Goal: Task Accomplishment & Management: Manage account settings

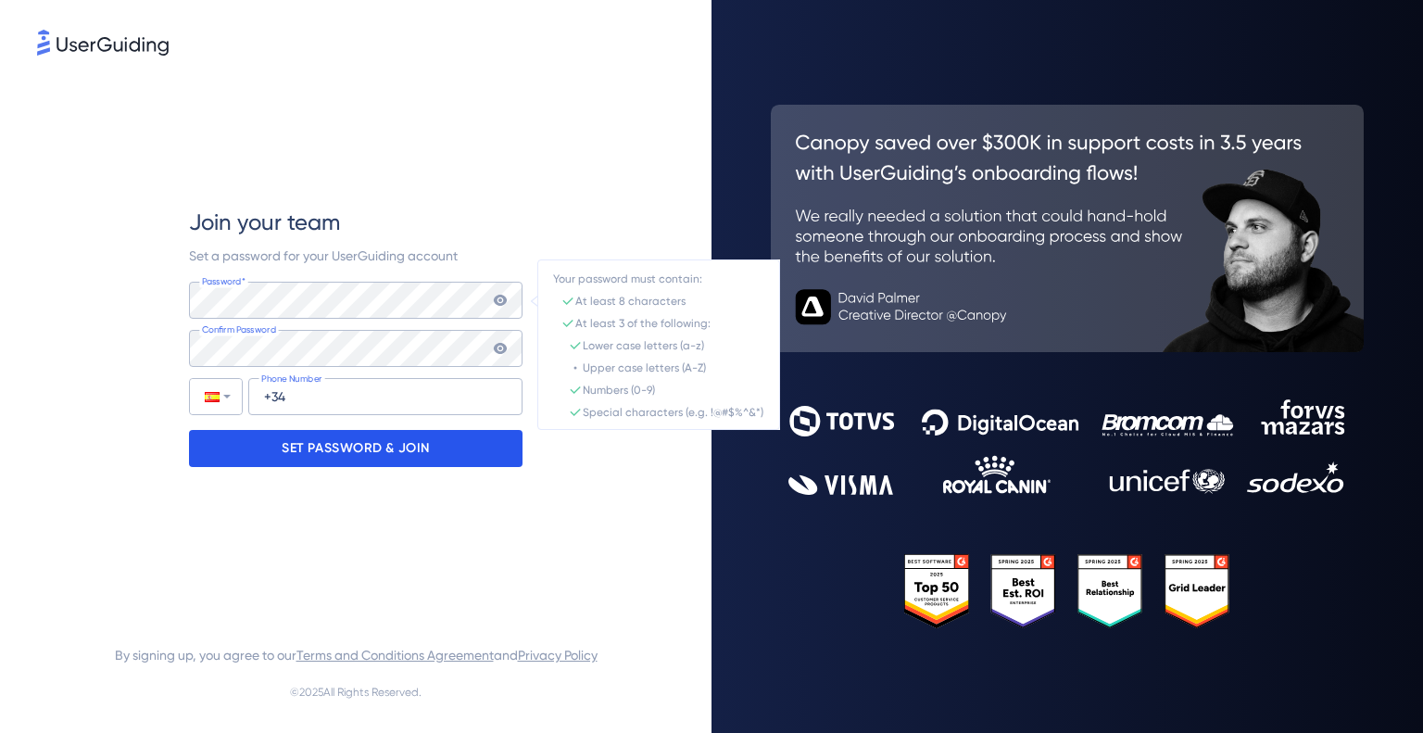
click at [332, 452] on p "SET PASSWORD & JOIN" at bounding box center [356, 449] width 148 height 30
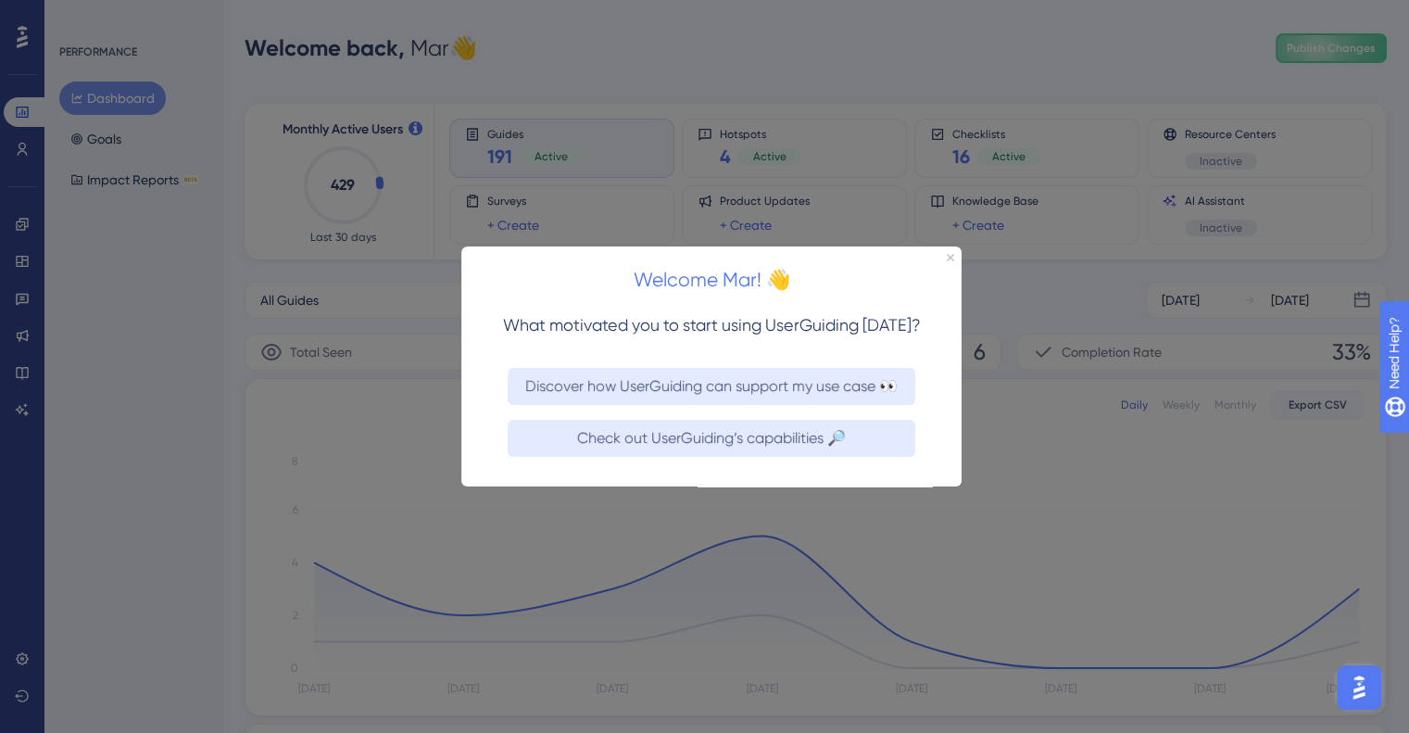
click at [958, 262] on div "Welcome Mar! 👋" at bounding box center [711, 274] width 500 height 57
click at [953, 257] on icon "Close Preview" at bounding box center [950, 256] width 7 height 7
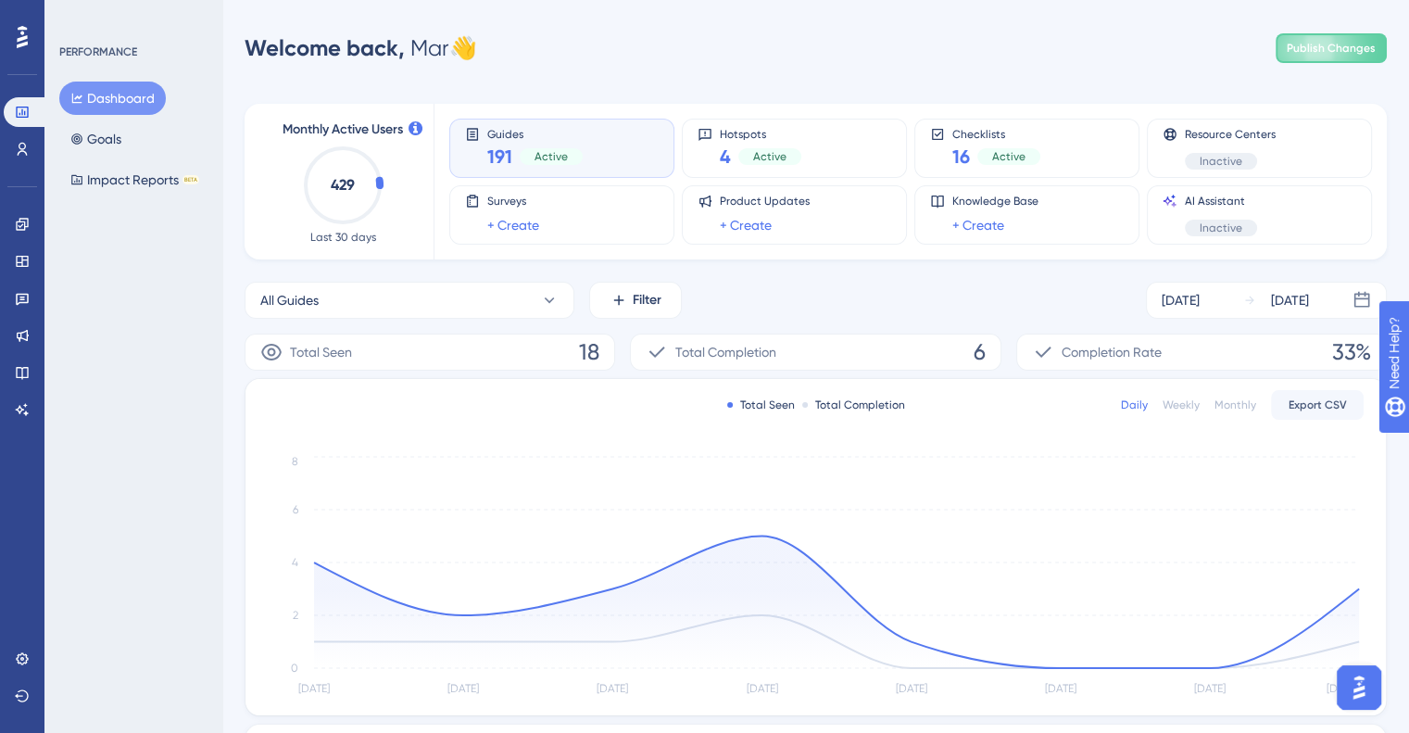
click at [0, 650] on div "Performance Users Engagement Widgets Feedback Product Updates Knowledge Base AI…" at bounding box center [22, 366] width 44 height 733
click at [19, 656] on icon at bounding box center [22, 658] width 15 height 15
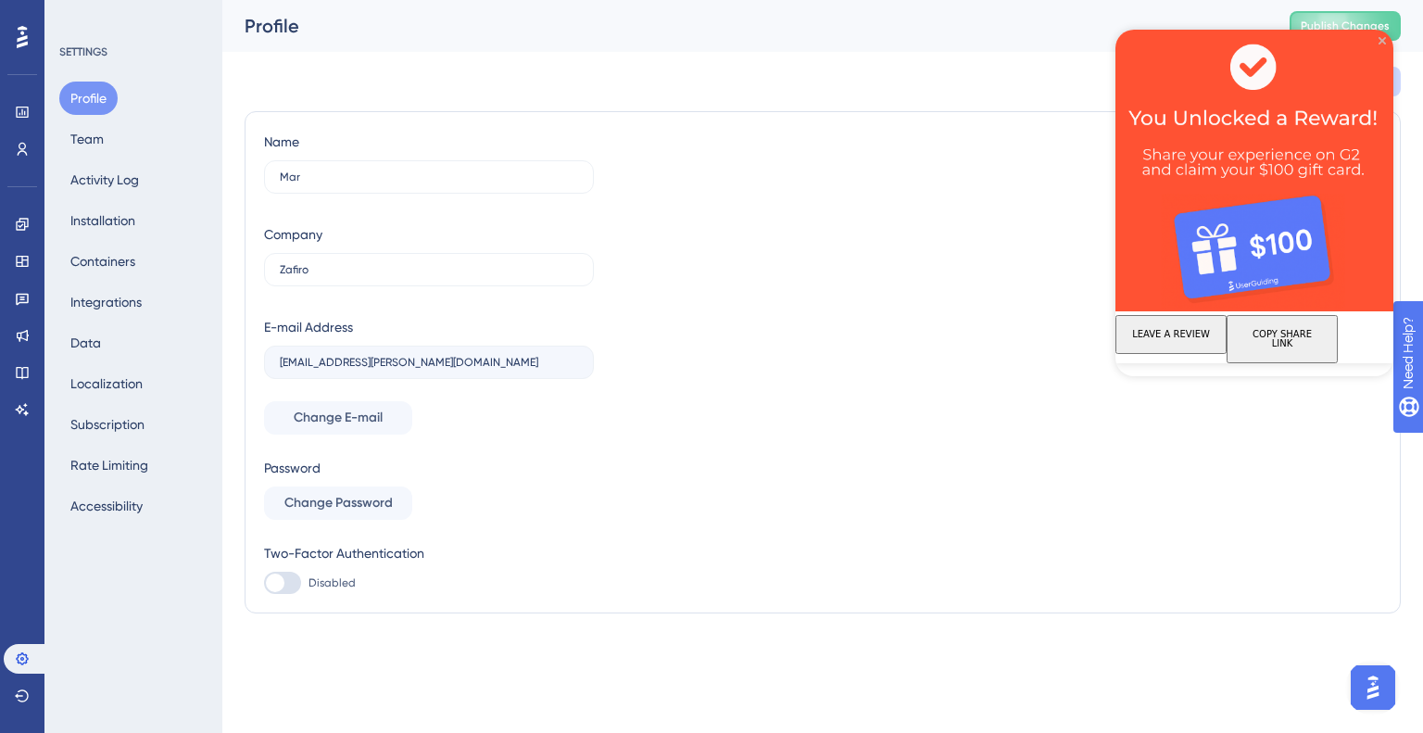
click at [1382, 44] on icon "Close Preview" at bounding box center [1382, 40] width 7 height 7
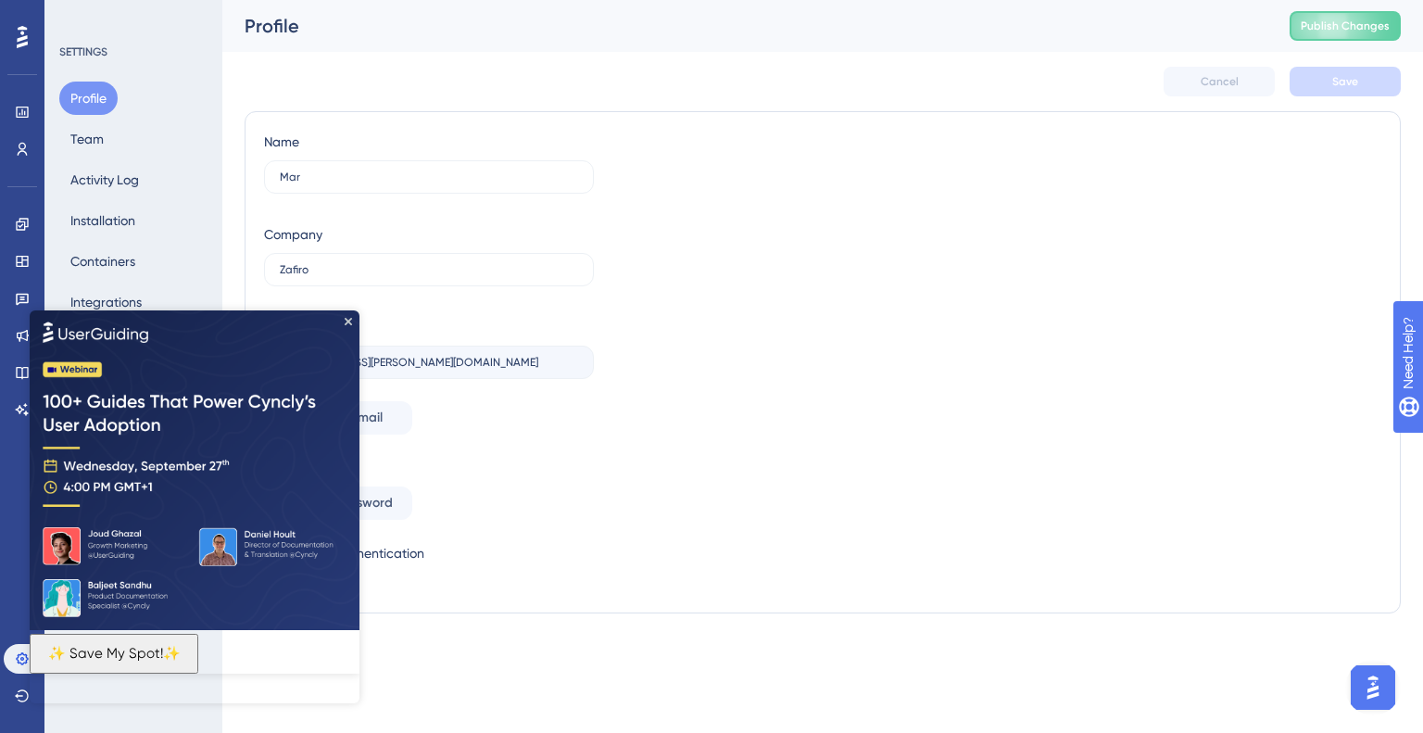
click at [354, 323] on img at bounding box center [195, 469] width 330 height 320
click at [347, 320] on icon "Close Preview" at bounding box center [348, 320] width 7 height 7
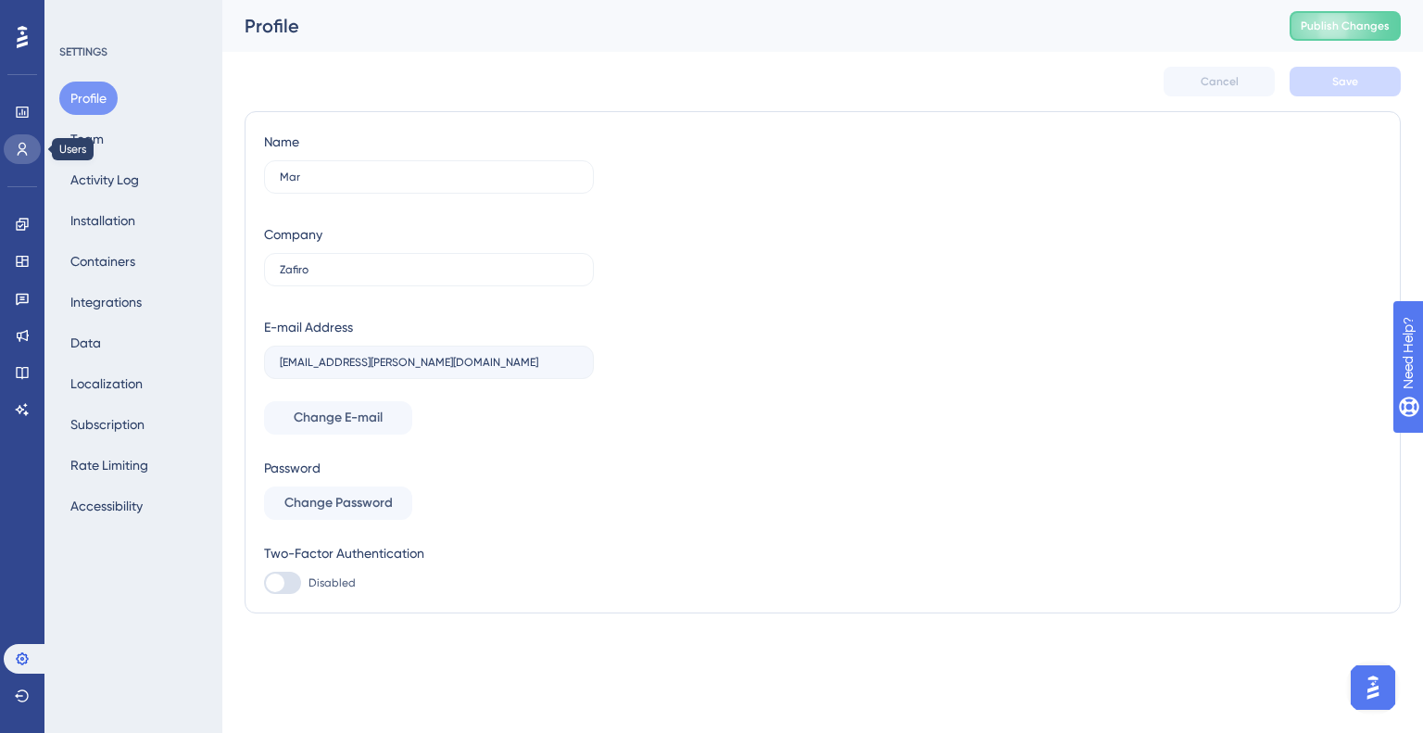
click at [19, 139] on link at bounding box center [22, 149] width 37 height 30
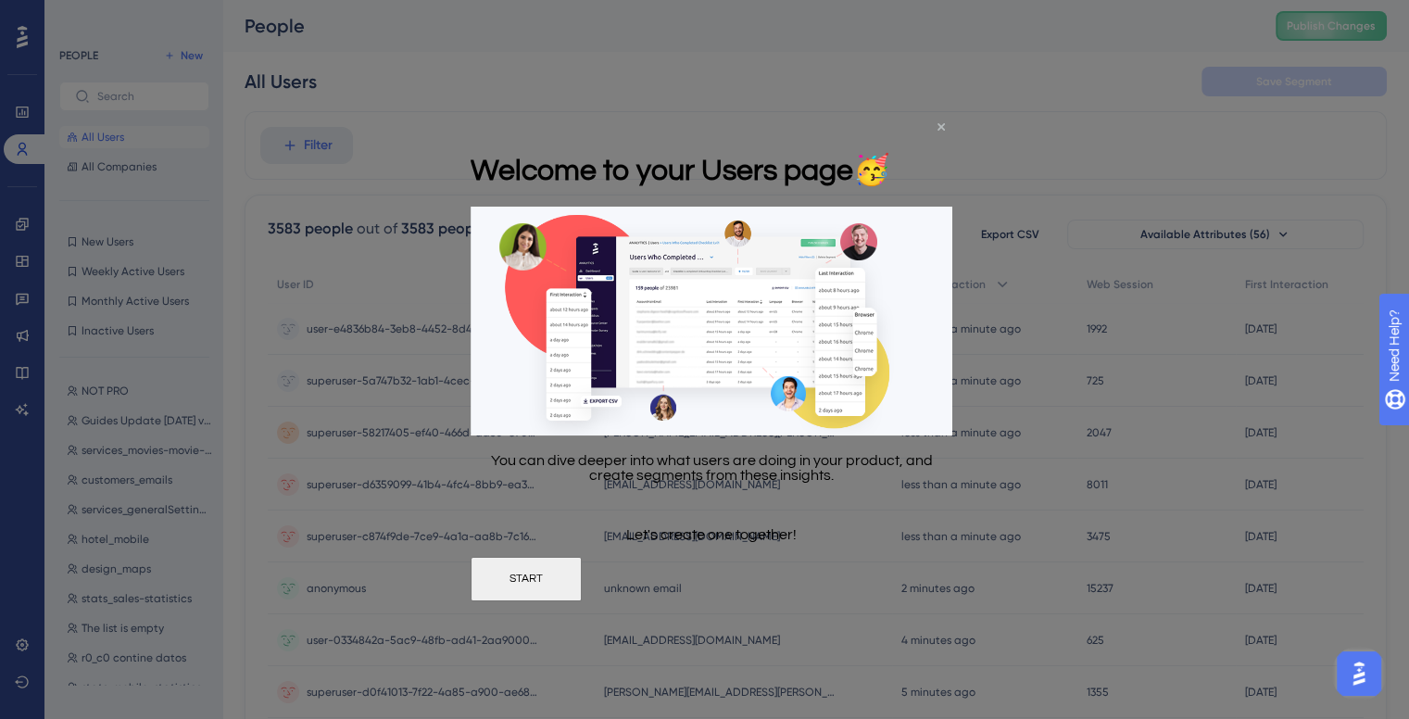
click at [943, 124] on icon "Close Preview" at bounding box center [941, 125] width 7 height 7
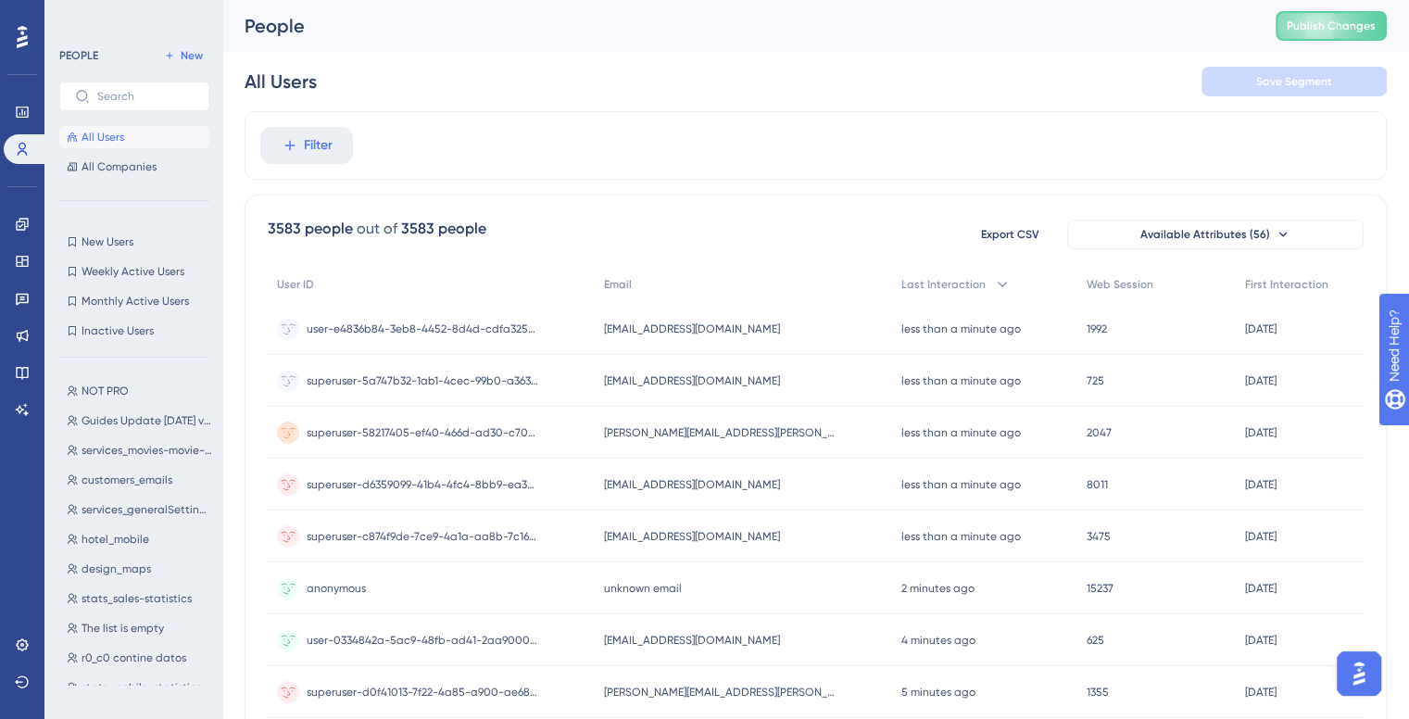
click at [19, 40] on icon at bounding box center [22, 37] width 11 height 22
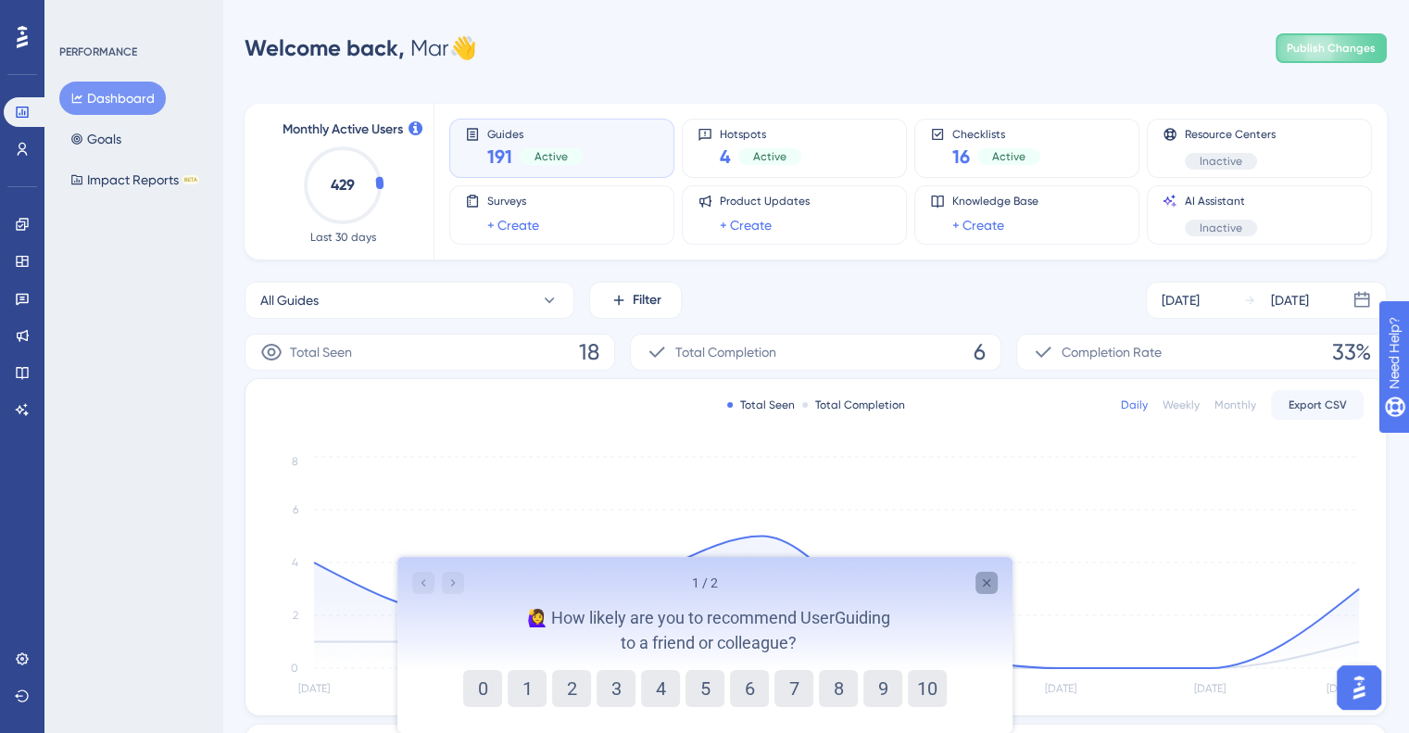
click at [982, 581] on icon "Close survey" at bounding box center [986, 582] width 15 height 15
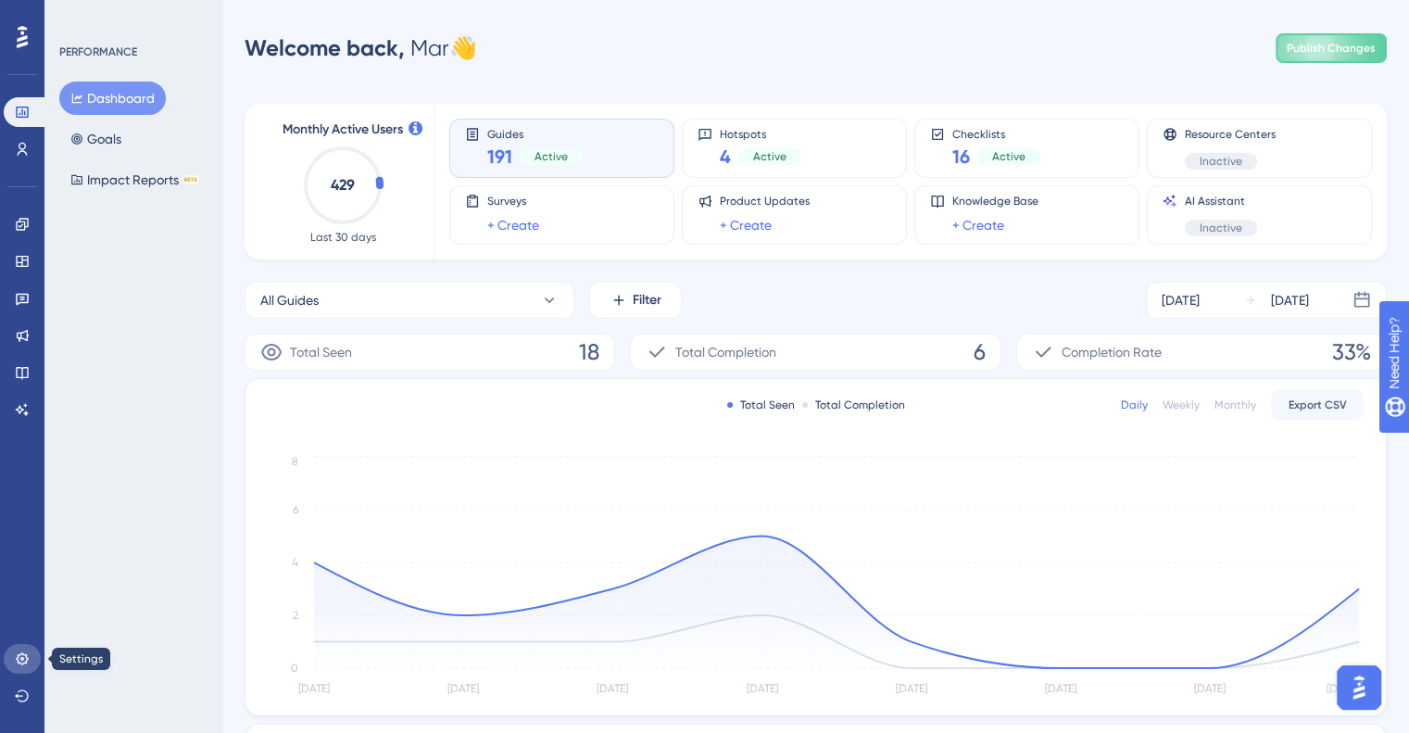
click at [29, 654] on icon at bounding box center [22, 658] width 15 height 15
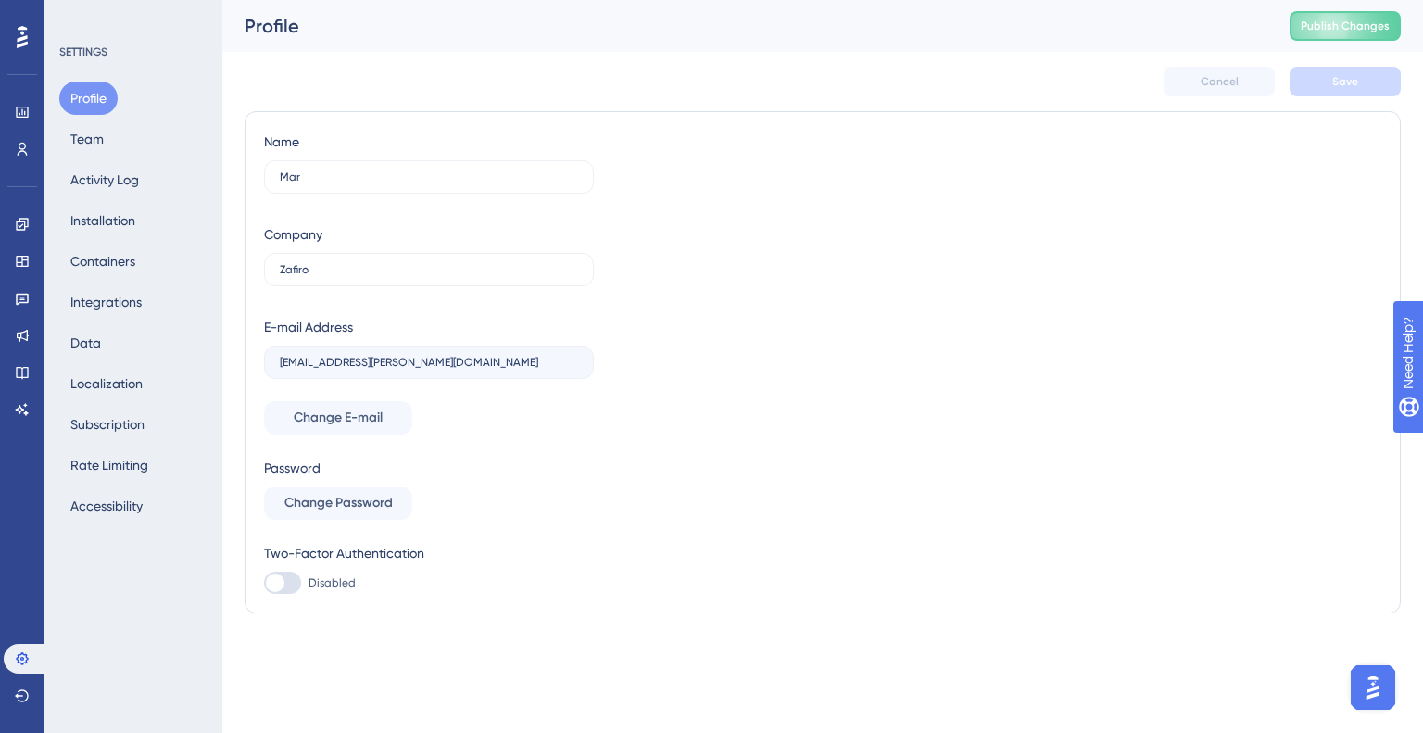
click at [612, 536] on div "Name Mar Company Zafiro E-mail Address [EMAIL_ADDRESS][PERSON_NAME][DOMAIN_NAME…" at bounding box center [823, 362] width 1118 height 463
